Goal: Navigation & Orientation: Find specific page/section

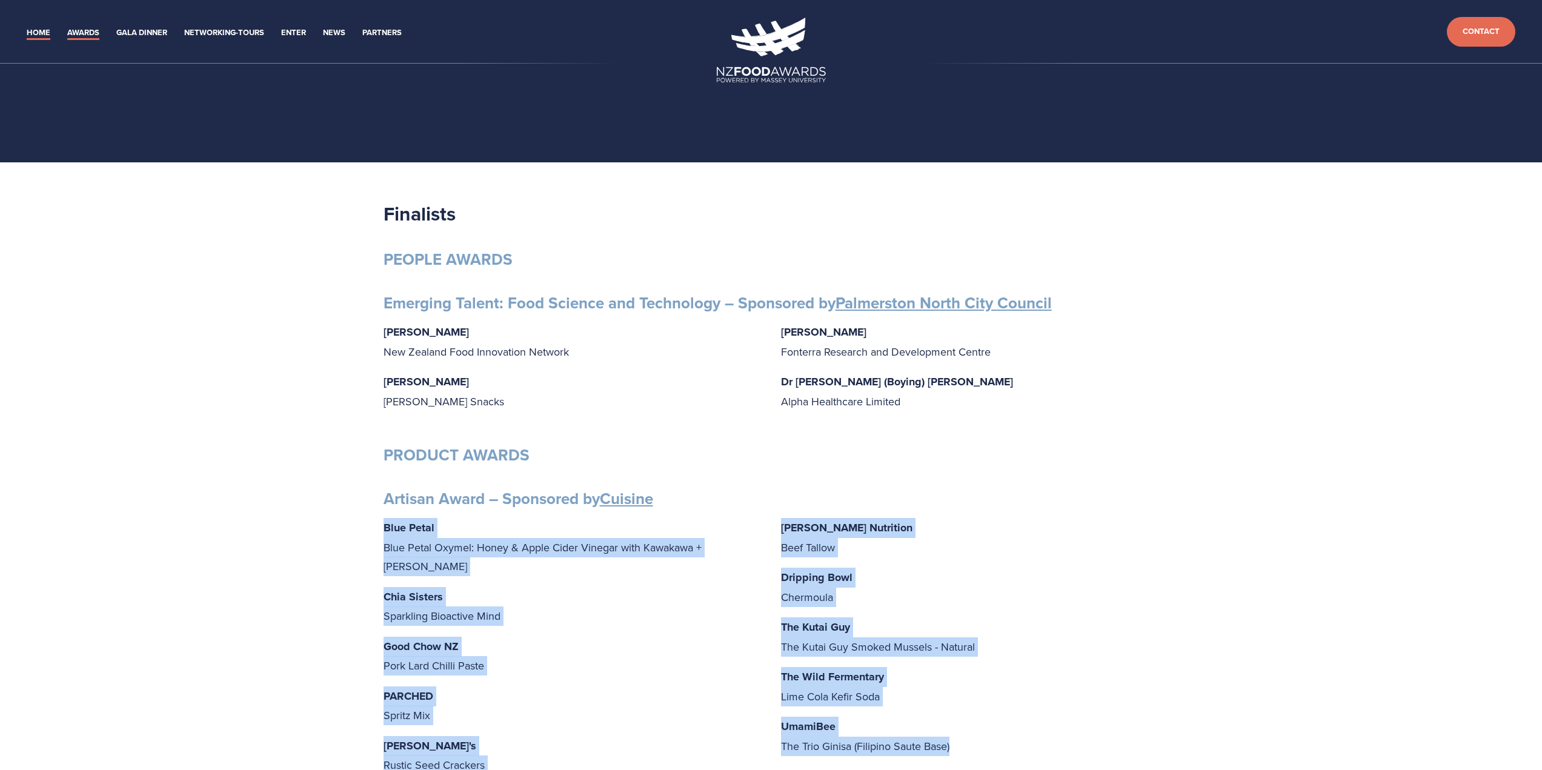
click at [45, 30] on link "Home" at bounding box center [39, 33] width 24 height 14
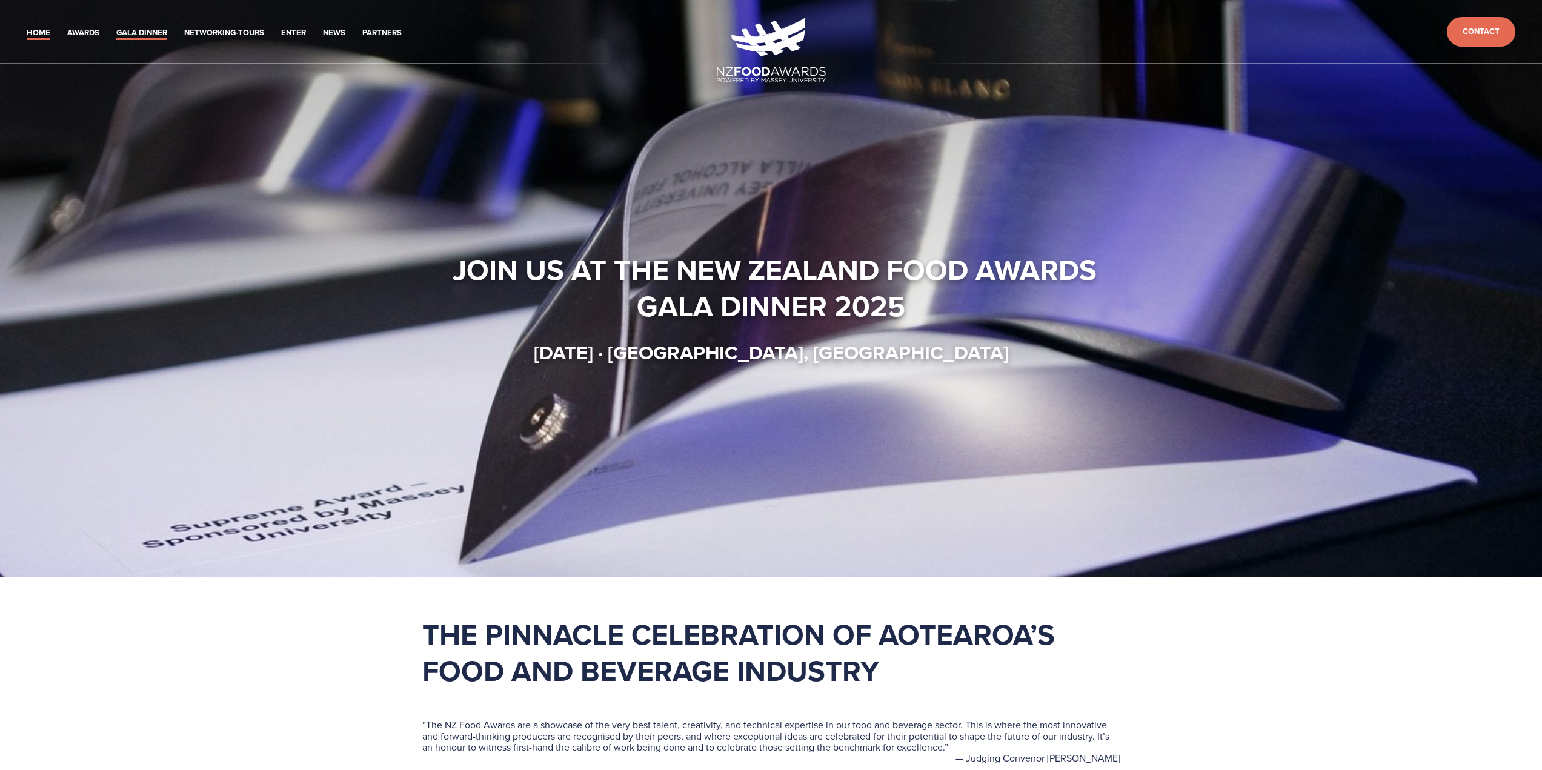
click at [153, 33] on link "Gala Dinner" at bounding box center [141, 33] width 51 height 14
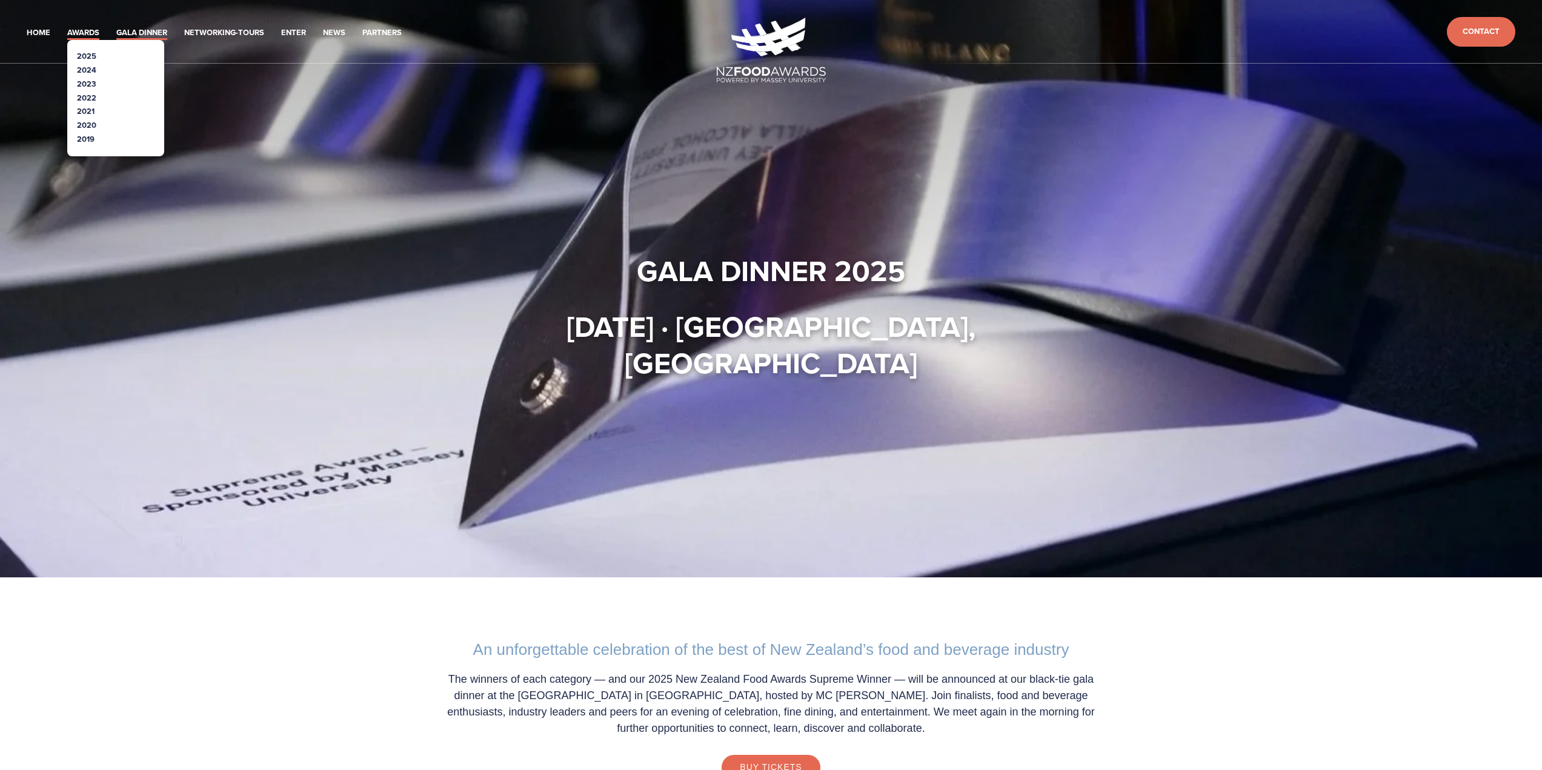
click at [79, 30] on link "Awards" at bounding box center [83, 33] width 32 height 14
click at [87, 67] on link "2024" at bounding box center [86, 70] width 19 height 12
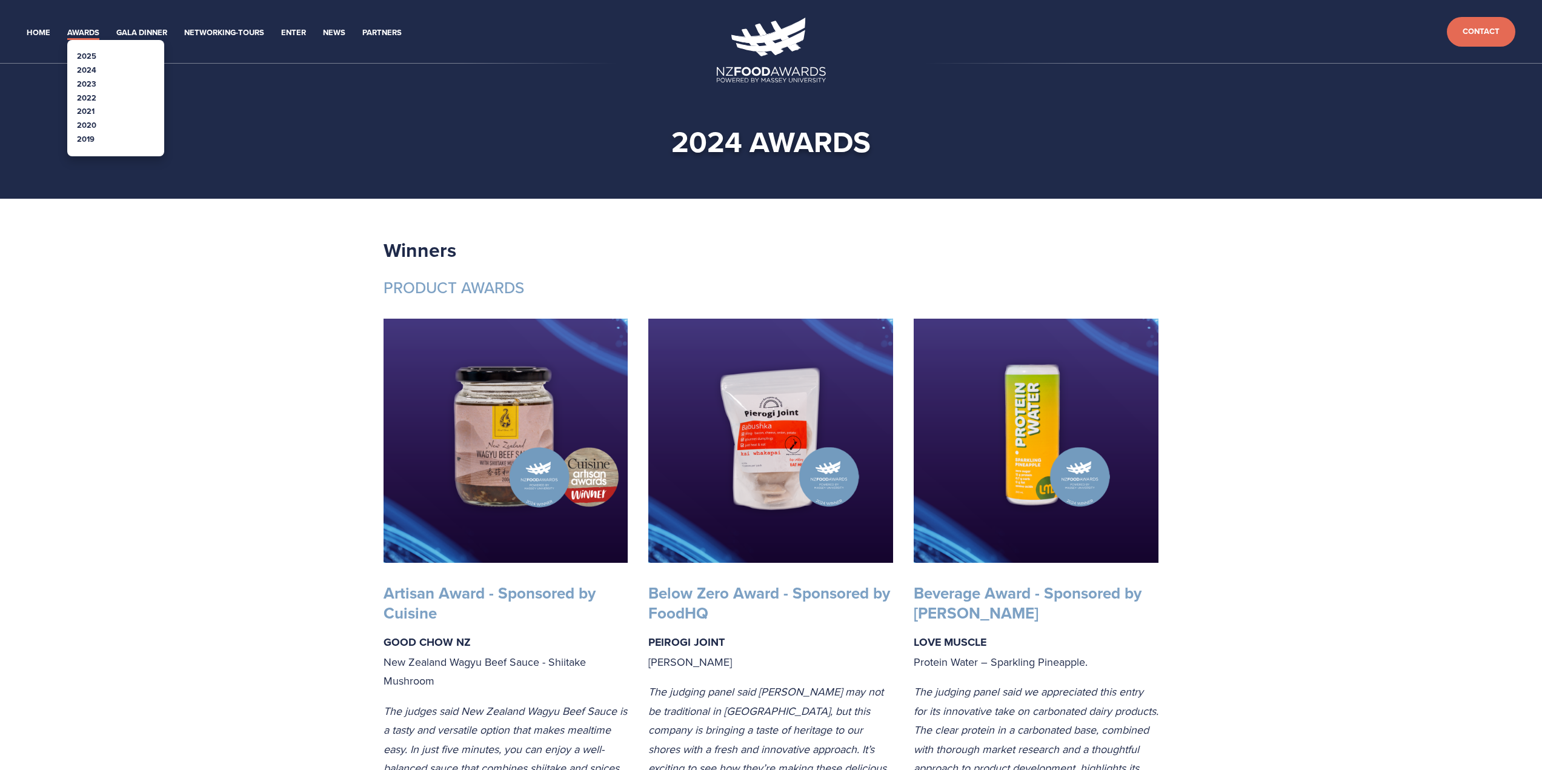
click at [93, 36] on link "Awards" at bounding box center [83, 33] width 32 height 14
click at [84, 55] on link "2025" at bounding box center [86, 56] width 19 height 12
